Goal: Transaction & Acquisition: Subscribe to service/newsletter

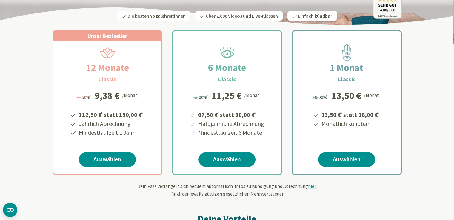
scroll to position [72, 0]
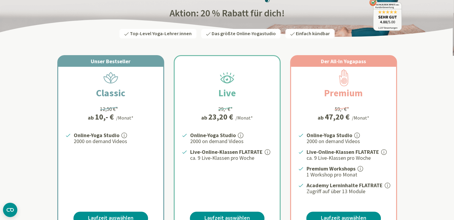
scroll to position [84, 0]
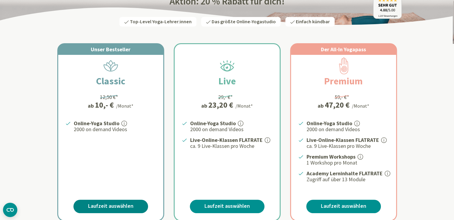
click at [119, 206] on link "Laufzeit auswählen" at bounding box center [110, 206] width 75 height 13
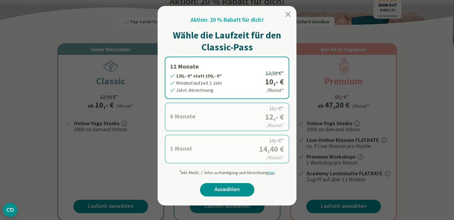
click at [225, 84] on label "12 Monate 120,- €* statt 150,- €* Mindestlaufzeit 1 Jahr Jährl. Abrechnung 12,5…" at bounding box center [227, 78] width 125 height 42
click at [195, 74] on label "12 Monate 120,- €* statt 150,- €* Mindestlaufzeit 1 Jahr Jährl. Abrechnung 12,5…" at bounding box center [227, 78] width 125 height 42
click at [240, 187] on link "Auswählen" at bounding box center [227, 189] width 54 height 13
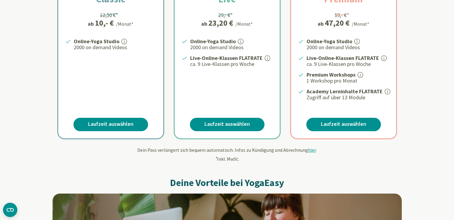
scroll to position [159, 0]
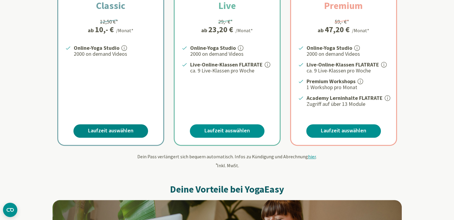
click at [113, 129] on link "Laufzeit auswählen" at bounding box center [110, 131] width 75 height 13
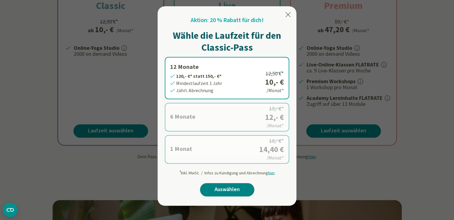
click at [222, 191] on link "Auswählen" at bounding box center [227, 189] width 54 height 13
